Goal: Check status

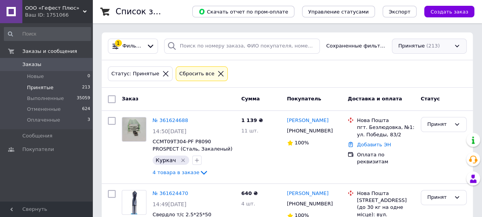
click at [432, 49] on div "Принятые (213)" at bounding box center [429, 46] width 75 height 15
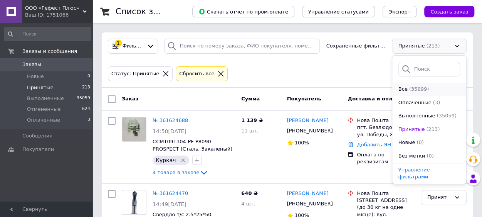
click at [416, 92] on div "(35899)" at bounding box center [420, 89] width 22 height 7
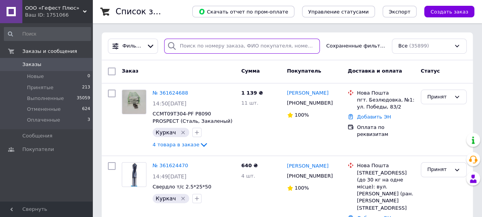
paste input "0504826131"
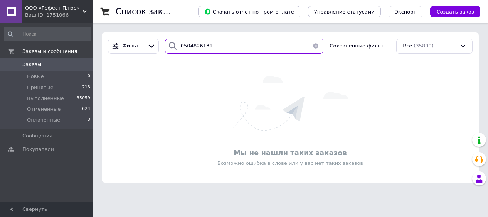
click at [182, 45] on input "0504826131" at bounding box center [244, 46] width 159 height 15
click at [190, 46] on input "0504826131" at bounding box center [244, 46] width 159 height 15
type input "0504826131"
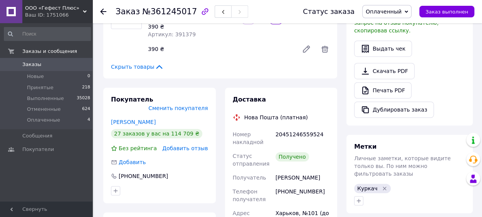
scroll to position [231, 0]
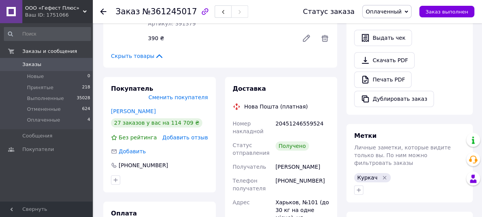
click at [383, 14] on span "Оплаченный" at bounding box center [384, 11] width 36 height 6
click at [396, 40] on li "Выполнен" at bounding box center [387, 39] width 49 height 12
